Goal: Information Seeking & Learning: Find contact information

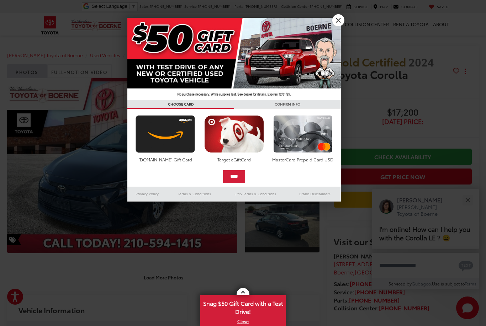
click at [336, 21] on link "X" at bounding box center [338, 20] width 12 height 12
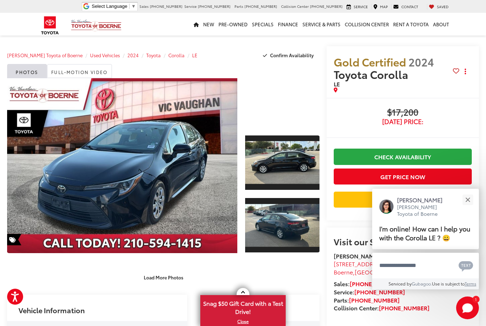
click at [469, 201] on button "Close" at bounding box center [467, 200] width 15 height 15
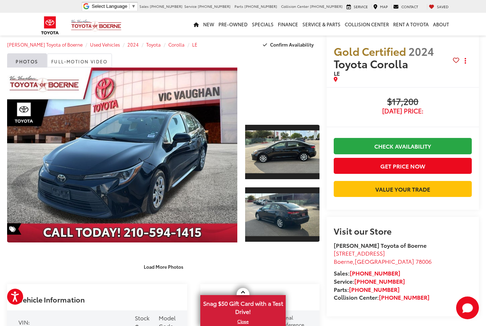
click at [159, 263] on button "Load More Photos" at bounding box center [163, 267] width 49 height 12
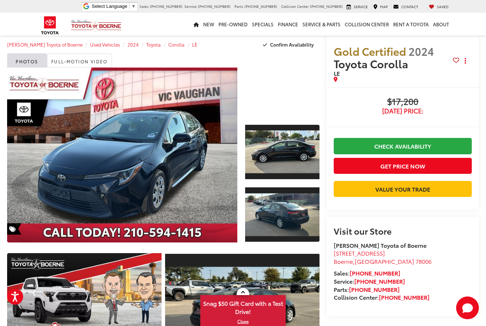
click at [121, 148] on link "Expand Photo 0" at bounding box center [122, 155] width 230 height 175
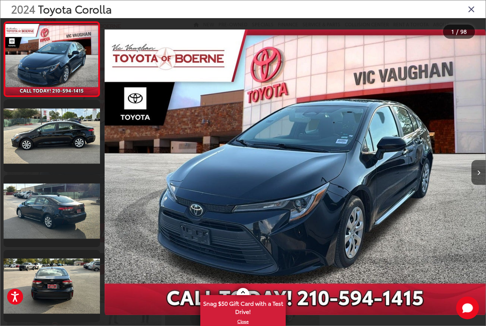
click at [472, 185] on button "Next image" at bounding box center [479, 172] width 14 height 25
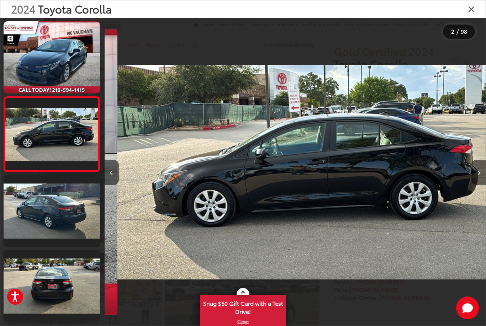
scroll to position [0, 381]
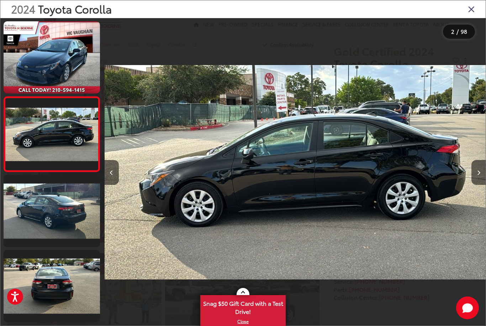
click at [478, 176] on icon "Next image" at bounding box center [478, 173] width 3 height 5
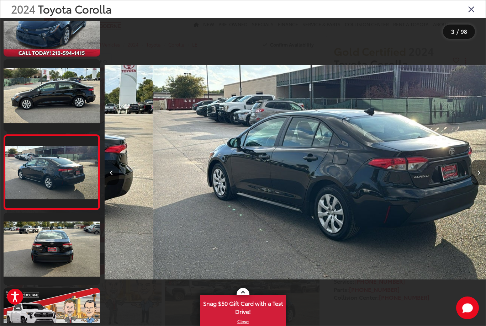
scroll to position [46, 0]
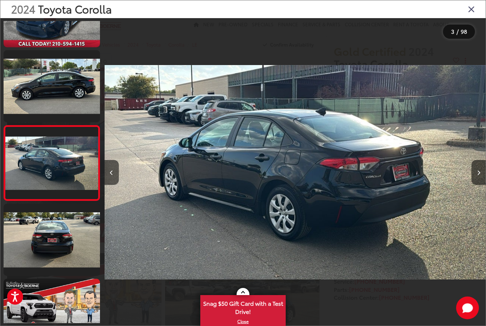
click at [479, 185] on button "Next image" at bounding box center [479, 172] width 14 height 25
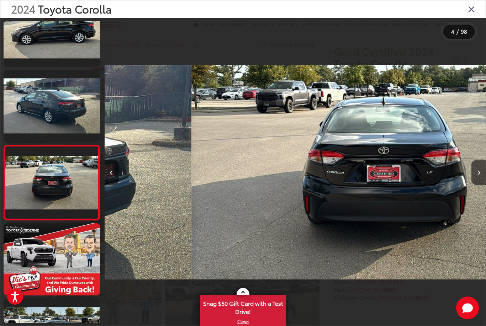
scroll to position [121, 0]
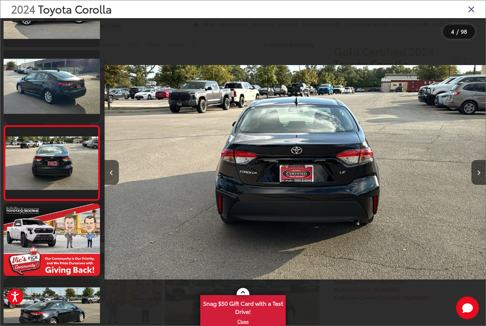
click at [477, 185] on button "Next image" at bounding box center [479, 172] width 14 height 25
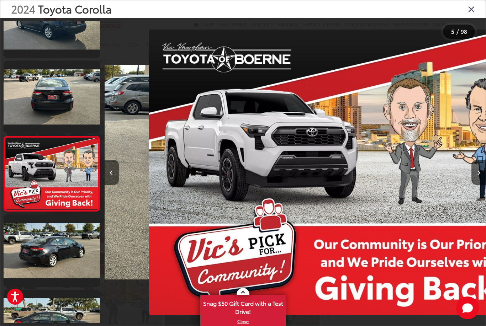
scroll to position [197, 0]
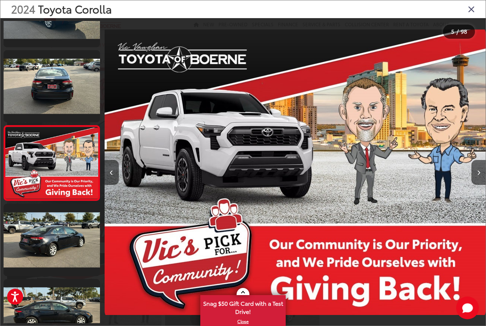
click at [475, 185] on button "Next image" at bounding box center [479, 172] width 14 height 25
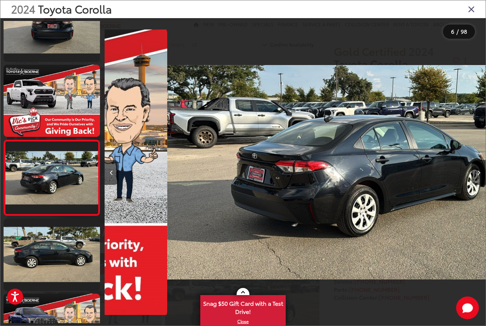
scroll to position [272, 0]
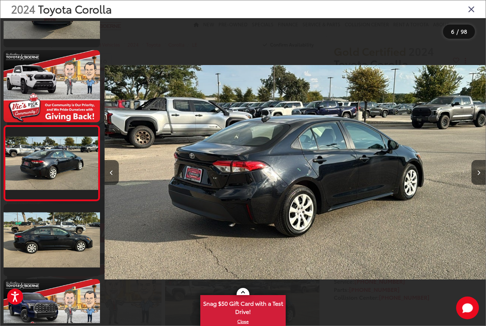
click at [477, 185] on button "Next image" at bounding box center [479, 172] width 14 height 25
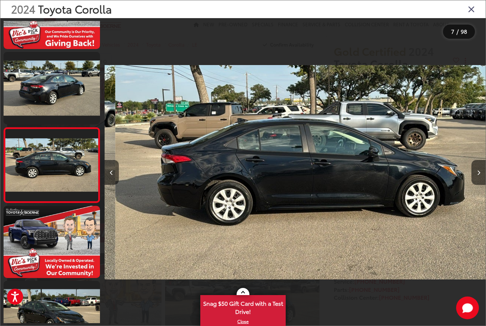
scroll to position [0, 0]
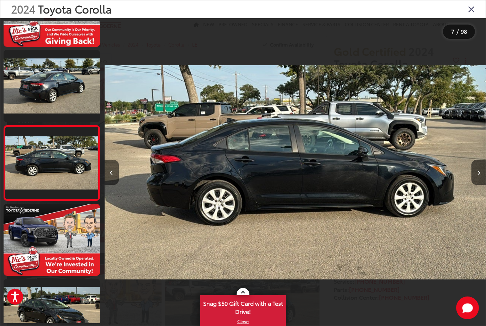
click at [477, 185] on button "Next image" at bounding box center [479, 172] width 14 height 25
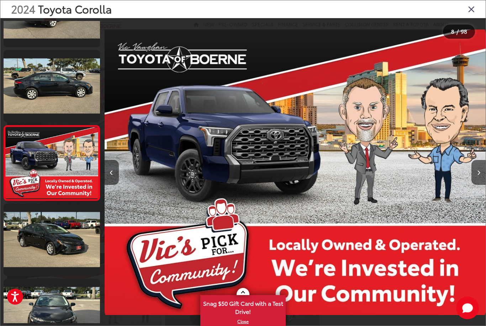
click at [477, 176] on icon "Next image" at bounding box center [478, 173] width 3 height 5
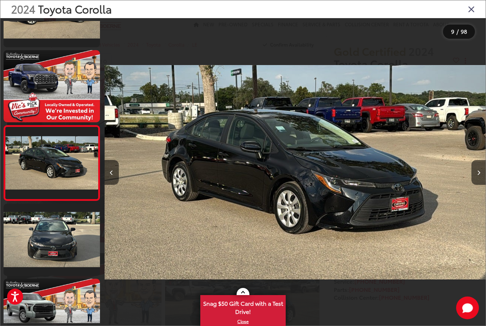
click at [484, 185] on button "Next image" at bounding box center [479, 172] width 14 height 25
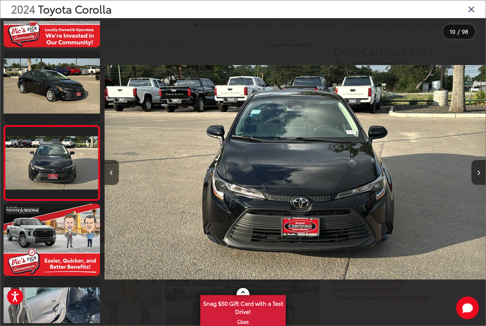
click at [478, 176] on icon "Next image" at bounding box center [478, 173] width 3 height 5
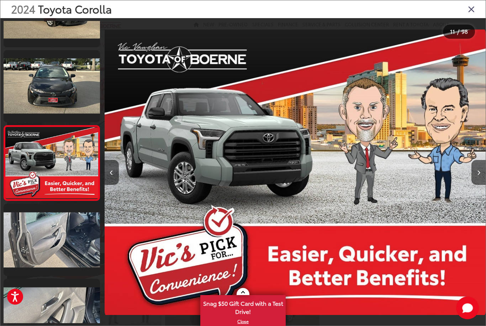
click at [483, 182] on button "Next image" at bounding box center [479, 172] width 14 height 25
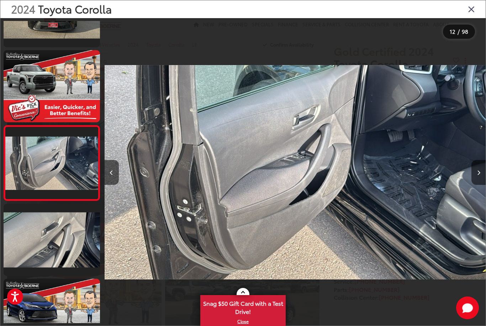
click at [478, 185] on button "Next image" at bounding box center [479, 172] width 14 height 25
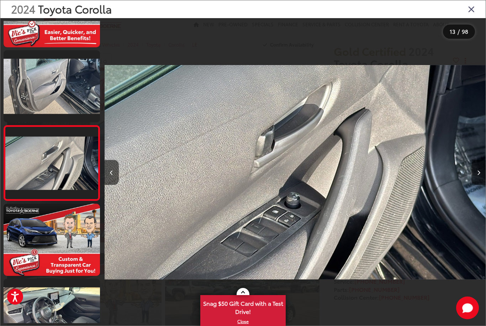
click at [477, 185] on button "Next image" at bounding box center [479, 172] width 14 height 25
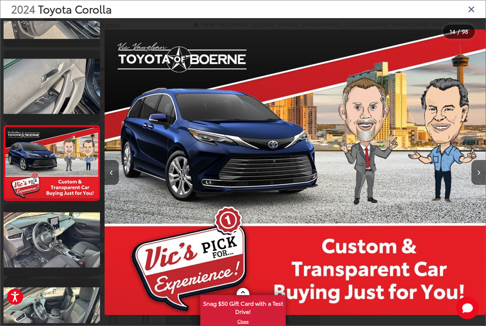
click at [481, 184] on button "Next image" at bounding box center [479, 172] width 14 height 25
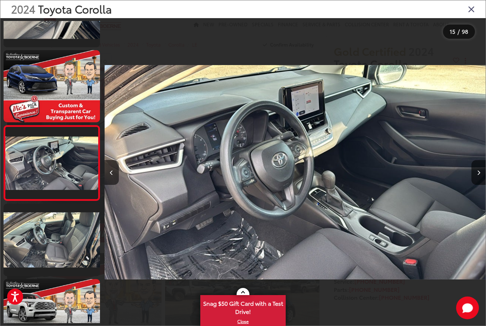
click at [478, 176] on icon "Next image" at bounding box center [478, 173] width 3 height 5
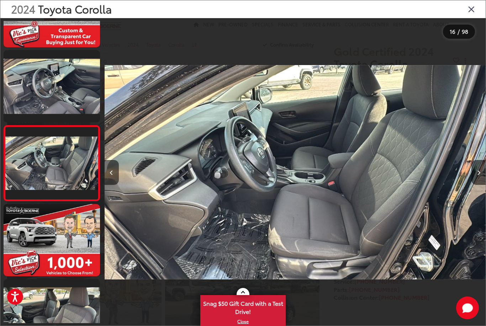
click at [477, 185] on button "Next image" at bounding box center [479, 172] width 14 height 25
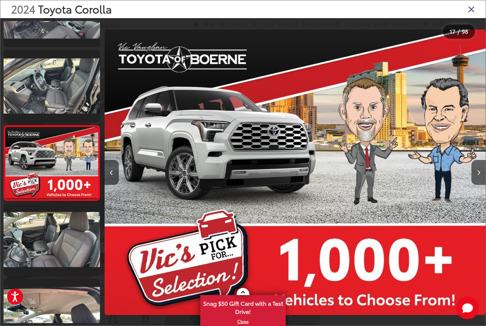
click at [478, 176] on icon "Next image" at bounding box center [478, 173] width 3 height 5
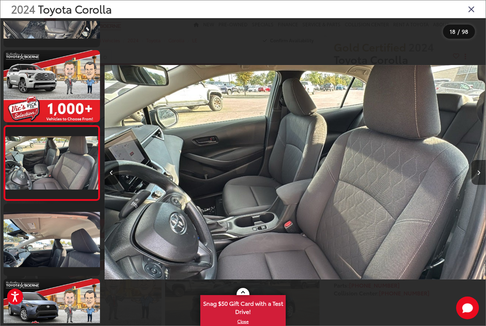
click at [480, 176] on icon "Next image" at bounding box center [478, 173] width 3 height 5
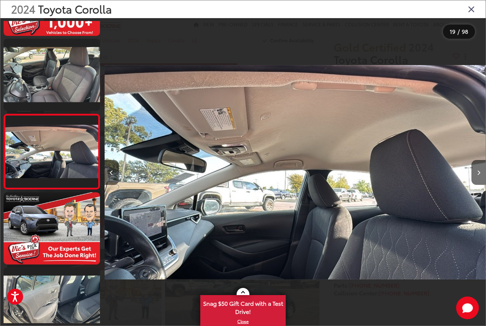
click at [483, 169] on button "Next image" at bounding box center [479, 172] width 14 height 25
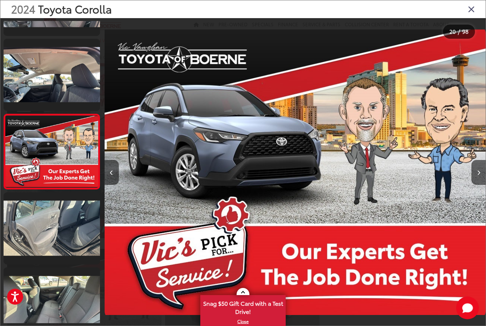
click at [466, 6] on div "2024 Toyota Corolla" at bounding box center [243, 9] width 486 height 18
click at [471, 9] on icon "Close gallery" at bounding box center [471, 8] width 7 height 9
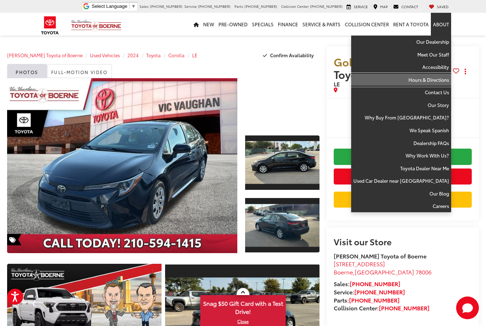
click at [435, 80] on link "Hours & Directions" at bounding box center [401, 80] width 100 height 13
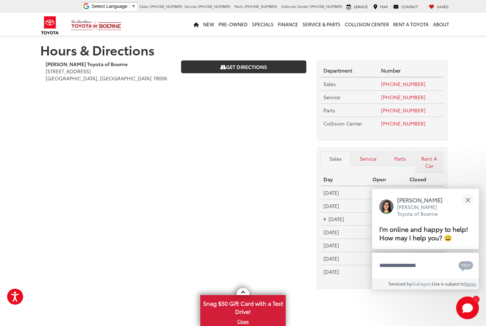
click at [472, 194] on button "Close" at bounding box center [467, 200] width 15 height 15
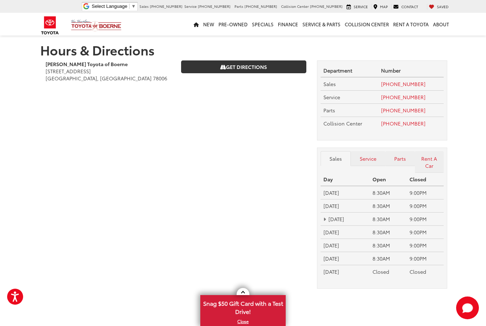
click at [19, 319] on div "Hours & Directions Vic Vaughan Toyota of Boerne 31205 Interstate 10 Frontage Rd…" at bounding box center [243, 187] width 486 height 375
